Goal: Task Accomplishment & Management: Use online tool/utility

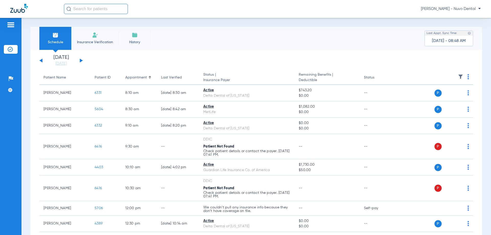
click at [87, 9] on input "text" at bounding box center [96, 9] width 64 height 10
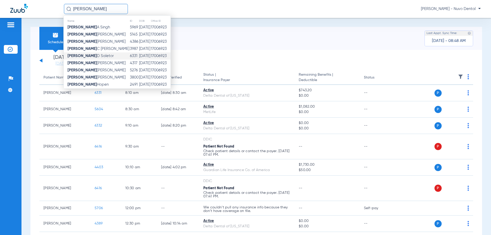
type input "jessica"
click at [95, 56] on span "Jessica D Saletor" at bounding box center [90, 56] width 46 height 4
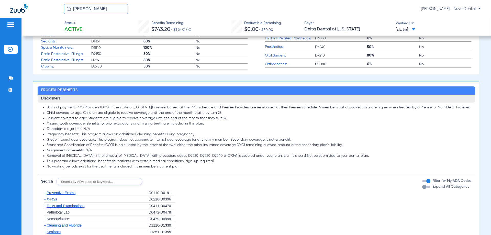
scroll to position [307, 0]
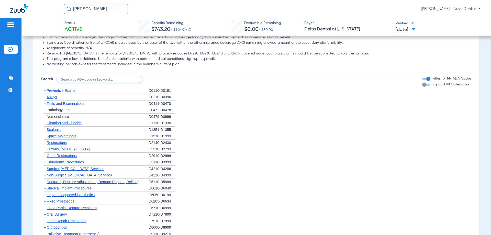
click at [84, 78] on input "text" at bounding box center [99, 79] width 86 height 7
type input "D7210"
click button "Search" at bounding box center [161, 79] width 20 height 7
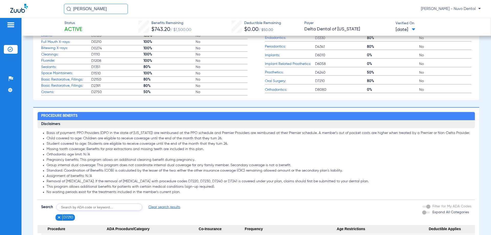
scroll to position [153, 0]
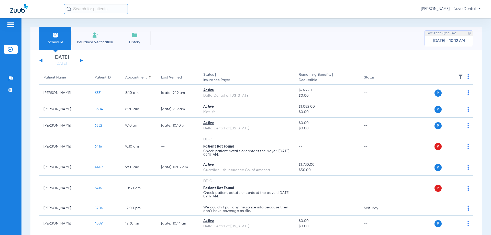
click at [110, 10] on input "text" at bounding box center [96, 9] width 64 height 10
drag, startPoint x: 109, startPoint y: 9, endPoint x: -5, endPoint y: 14, distance: 114.3
click at [0, 14] on html "[PERSON_NAME] No search results [PERSON_NAME] - Nuvo Dental Patients Insurance …" at bounding box center [245, 117] width 491 height 235
click at [93, 12] on input "[PERSON_NAME]" at bounding box center [96, 9] width 64 height 10
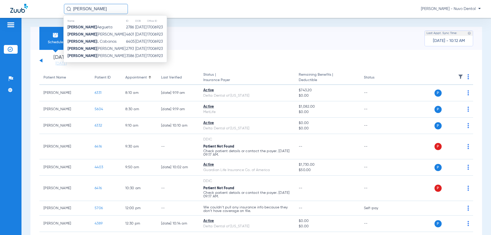
type input "[PERSON_NAME]"
click at [103, 43] on span "[PERSON_NAME]" at bounding box center [91, 42] width 49 height 4
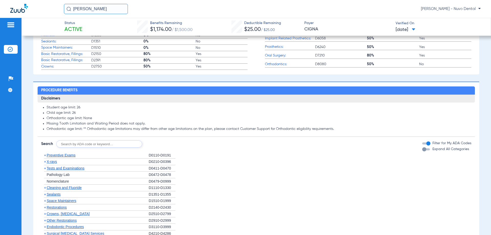
scroll to position [256, 0]
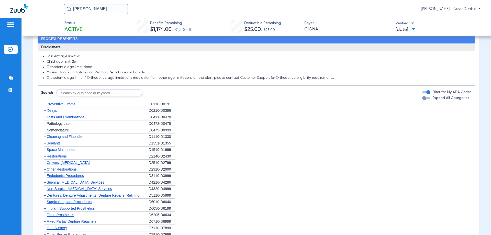
click at [103, 93] on input "text" at bounding box center [99, 92] width 86 height 7
click at [67, 91] on input "D" at bounding box center [99, 92] width 86 height 7
type input "D2392"
click at [165, 91] on button "Search" at bounding box center [161, 92] width 20 height 7
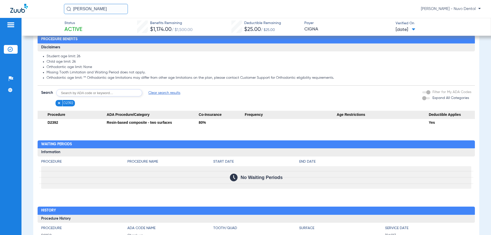
click at [105, 88] on form "Search Clear search results D2392 Filter for My ADA Codes Expand All Categories" at bounding box center [256, 96] width 437 height 21
click at [102, 92] on input "text" at bounding box center [99, 92] width 86 height 7
type input "D8090, D9944"
click button "Search" at bounding box center [161, 92] width 20 height 7
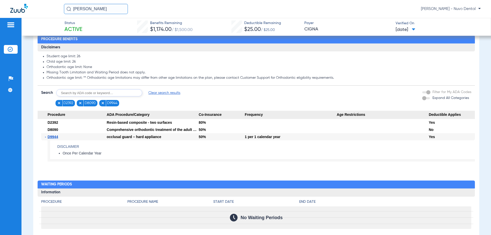
drag, startPoint x: 109, startPoint y: 8, endPoint x: 43, endPoint y: 14, distance: 66.4
click at [43, 14] on div "[PERSON_NAME] [PERSON_NAME] - [PERSON_NAME]" at bounding box center [245, 9] width 491 height 18
click at [97, 9] on input "[PERSON_NAME]" at bounding box center [96, 9] width 64 height 10
type input "[PERSON_NAME]"
click at [97, 25] on span "[PERSON_NAME]" at bounding box center [96, 27] width 58 height 4
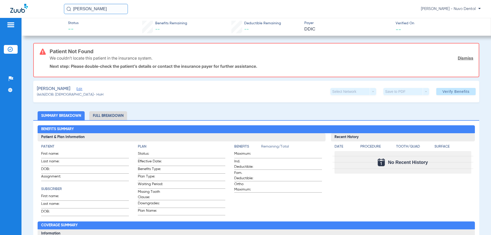
click at [94, 9] on input "[PERSON_NAME]" at bounding box center [96, 9] width 64 height 10
